Goal: Task Accomplishment & Management: Use online tool/utility

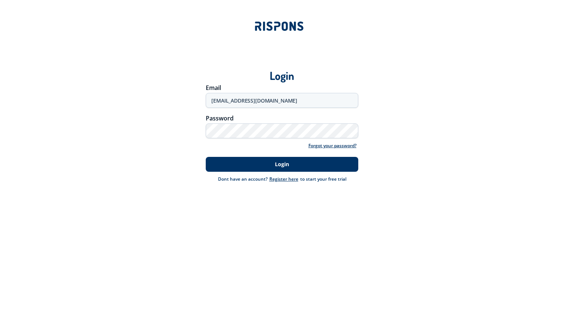
click at [252, 166] on button "Login" at bounding box center [282, 164] width 152 height 15
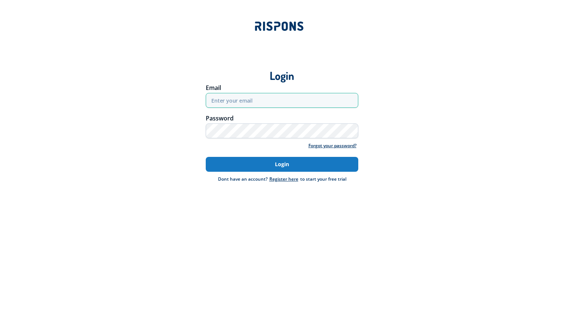
type input "[EMAIL_ADDRESS][DOMAIN_NAME]"
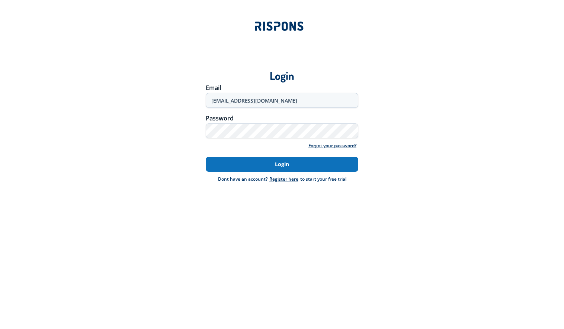
click at [314, 171] on button "Login" at bounding box center [282, 164] width 152 height 15
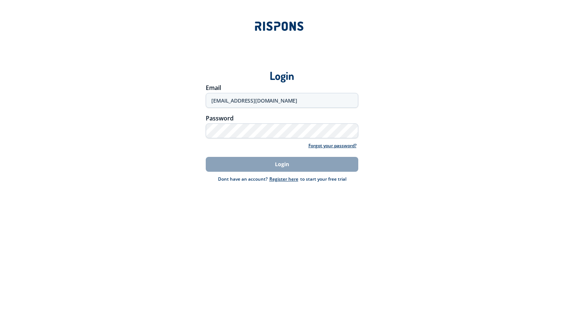
click at [522, 164] on div "Login" at bounding box center [282, 164] width 521 height 22
